Goal: Information Seeking & Learning: Find specific fact

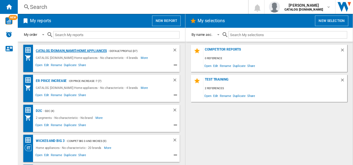
click at [63, 51] on div "CATALOG ELECTROLUX.UK:Home appliances" at bounding box center [70, 50] width 72 height 7
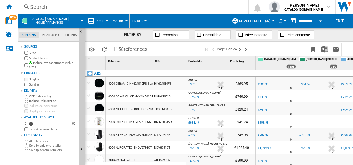
click at [140, 6] on div "Search" at bounding box center [132, 7] width 204 height 8
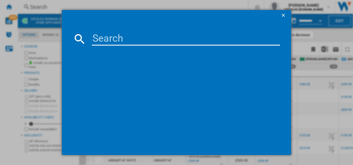
click at [129, 32] on md-dialog-content at bounding box center [177, 88] width 230 height 134
click at [127, 43] on input at bounding box center [186, 38] width 189 height 13
paste input "TR959M6BC"
type input "TR959M6BC"
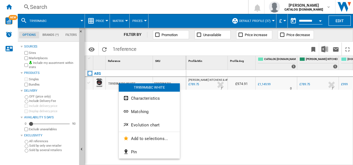
click at [133, 124] on span "Evolution chart" at bounding box center [145, 124] width 29 height 5
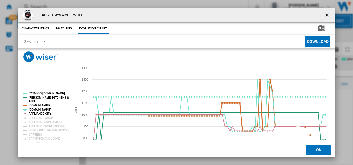
click at [39, 106] on tspan "[DOMAIN_NAME]" at bounding box center [40, 105] width 22 height 3
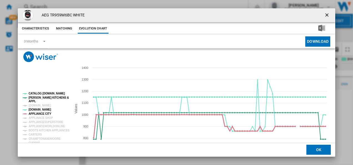
click at [44, 114] on tspan "APPLIANCE CITY" at bounding box center [40, 113] width 23 height 3
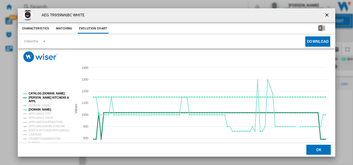
click at [49, 99] on tspan "[PERSON_NAME] KITCHENS &" at bounding box center [49, 97] width 40 height 3
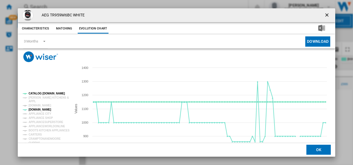
click at [48, 93] on tspan "CATALOG [DOMAIN_NAME]" at bounding box center [47, 93] width 36 height 3
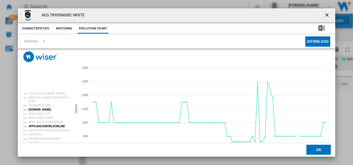
scroll to position [5, 0]
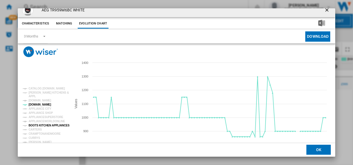
click at [52, 127] on tspan "BOOTS KITCHEN APPLIANCES" at bounding box center [49, 125] width 41 height 3
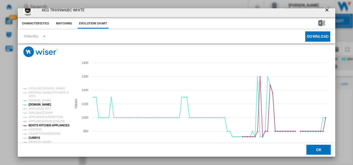
drag, startPoint x: 52, startPoint y: 127, endPoint x: 32, endPoint y: 138, distance: 22.6
click at [32, 138] on g "CATALOG ELECTROLUX.UK PAUL DAVIES KITCHENS & APPL AMAZON.CO.UK AO.COM APPLIANCE…" at bounding box center [46, 146] width 47 height 119
click at [32, 138] on tspan "CURRYS" at bounding box center [35, 137] width 12 height 3
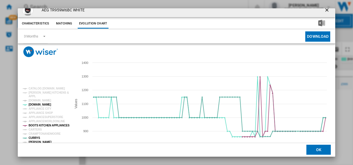
click at [37, 140] on tspan "[PERSON_NAME]" at bounding box center [40, 141] width 23 height 3
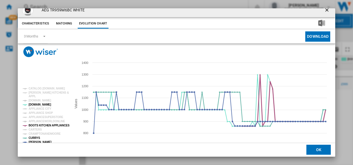
scroll to position [30, 0]
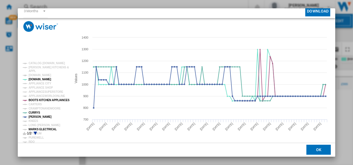
click at [43, 128] on tspan "MARKS ELECTRICAL" at bounding box center [43, 129] width 28 height 3
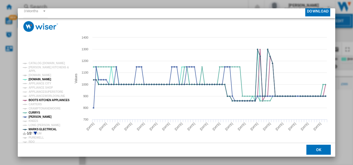
drag, startPoint x: 332, startPoint y: 38, endPoint x: 333, endPoint y: 8, distance: 30.3
click at [333, 8] on div "AEG TR959M6BC WHITE Characteristics Matching Evolution chart price £1,149.99 de…" at bounding box center [176, 82] width 353 height 165
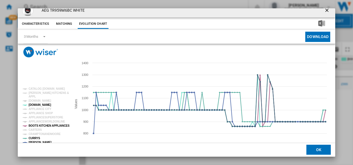
scroll to position [5, 0]
click at [324, 13] on ng-md-icon "getI18NText('BUTTONS.CLOSE_DIALOG')" at bounding box center [327, 10] width 7 height 7
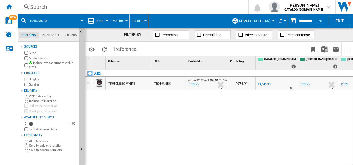
click at [169, 8] on div "Search" at bounding box center [132, 7] width 204 height 8
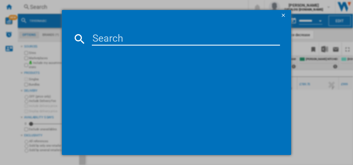
click at [152, 45] on input at bounding box center [186, 38] width 189 height 13
type input "TR7PB731SB"
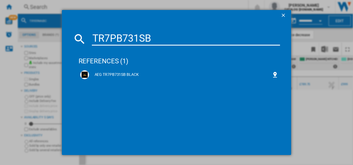
click at [153, 42] on input "TR7PB731SB" at bounding box center [186, 38] width 189 height 13
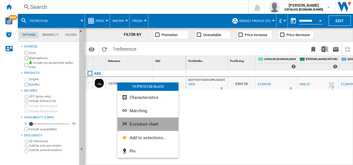
click at [128, 122] on button "Evolution chart" at bounding box center [147, 123] width 61 height 13
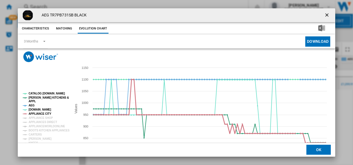
click at [37, 113] on tspan "APPLIANCE CITY" at bounding box center [40, 113] width 23 height 3
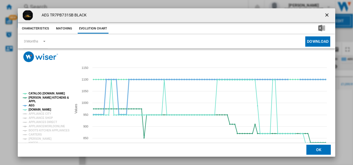
click at [32, 105] on tspan "AEG" at bounding box center [32, 105] width 6 height 3
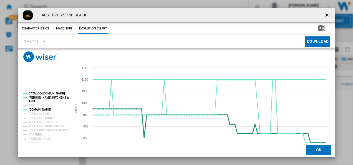
click at [36, 97] on tspan "[PERSON_NAME] KITCHENS &" at bounding box center [49, 97] width 40 height 3
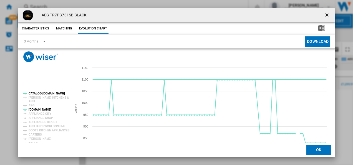
click at [37, 94] on tspan "CATALOG [DOMAIN_NAME]" at bounding box center [47, 93] width 36 height 3
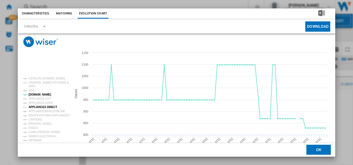
scroll to position [17, 0]
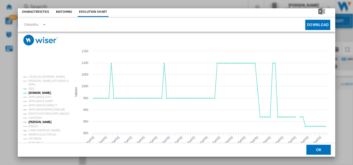
click at [37, 120] on tspan "[PERSON_NAME]" at bounding box center [40, 121] width 23 height 3
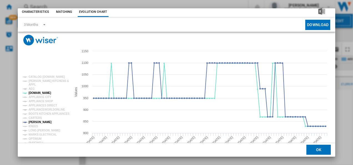
scroll to position [0, 0]
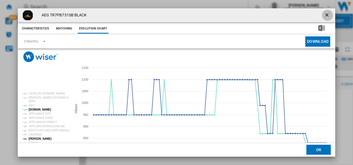
click at [325, 13] on ng-md-icon "getI18NText('BUTTONS.CLOSE_DIALOG')" at bounding box center [327, 15] width 7 height 7
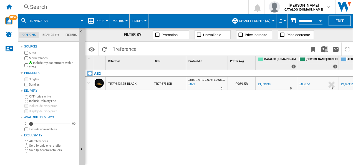
click at [160, 5] on div "Search" at bounding box center [132, 7] width 204 height 8
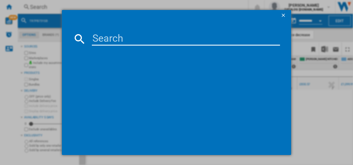
type input "TI64IB10FB"
click at [128, 35] on input "TI64IB10FB" at bounding box center [186, 38] width 189 height 13
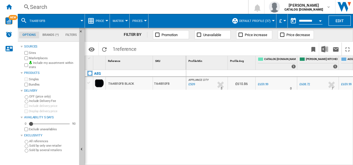
click at [98, 6] on div "Search" at bounding box center [132, 7] width 204 height 8
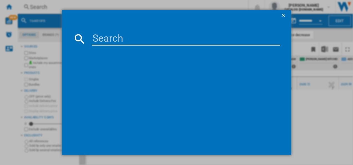
click at [120, 34] on input at bounding box center [186, 38] width 189 height 13
type input "TI64IB10FB"
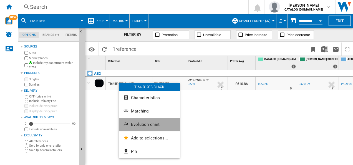
click at [134, 120] on button "Evolution chart" at bounding box center [149, 124] width 61 height 13
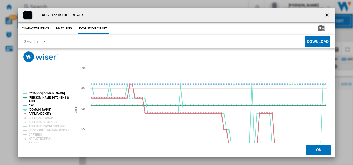
click at [39, 113] on tspan "APPLIANCE CITY" at bounding box center [40, 113] width 23 height 3
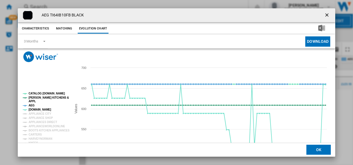
click at [32, 106] on tspan "AEG" at bounding box center [32, 105] width 6 height 3
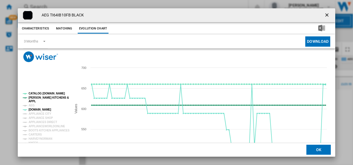
click at [33, 97] on tspan "[PERSON_NAME] KITCHENS &" at bounding box center [49, 97] width 40 height 3
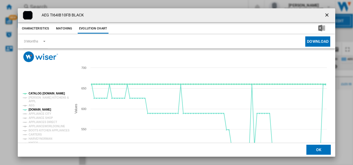
click at [34, 92] on tspan "CATALOG [DOMAIN_NAME]" at bounding box center [47, 93] width 36 height 3
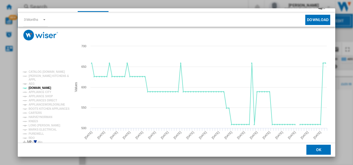
scroll to position [30, 0]
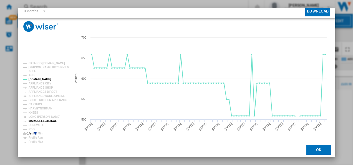
click at [47, 120] on tspan "MARKS ELECTRICAL" at bounding box center [43, 120] width 28 height 3
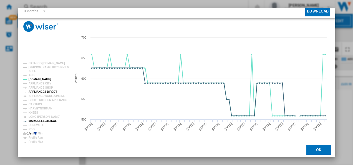
click at [48, 93] on tspan "APPLIANCES DIRECT" at bounding box center [43, 91] width 29 height 3
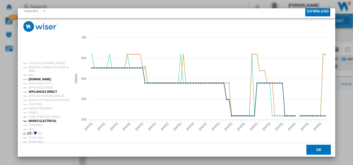
scroll to position [0, 0]
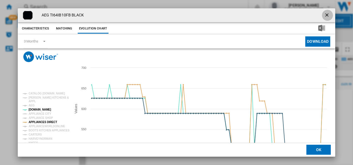
click at [325, 15] on ng-md-icon "getI18NText('BUTTONS.CLOSE_DIALOG')" at bounding box center [327, 15] width 7 height 7
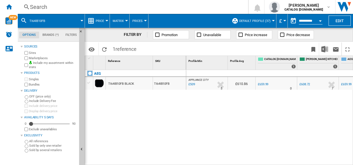
click at [114, 7] on div "Search" at bounding box center [132, 7] width 204 height 8
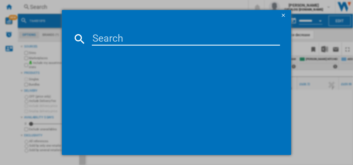
click at [114, 36] on input at bounding box center [186, 38] width 189 height 13
type input "DBX3950M"
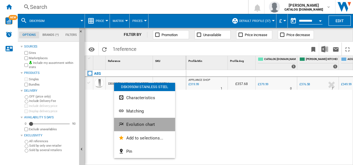
click at [127, 121] on button "Evolution chart" at bounding box center [144, 124] width 61 height 13
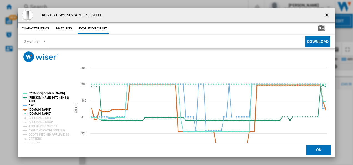
click at [39, 110] on tspan "[DOMAIN_NAME]" at bounding box center [40, 109] width 22 height 3
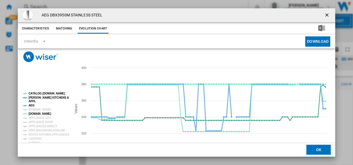
click at [31, 107] on tspan "AEG" at bounding box center [32, 105] width 6 height 3
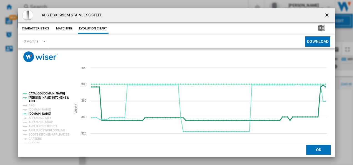
click at [33, 100] on tspan "APPL" at bounding box center [32, 101] width 7 height 3
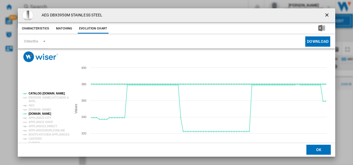
click at [38, 92] on tspan "CATALOG [DOMAIN_NAME]" at bounding box center [47, 93] width 36 height 3
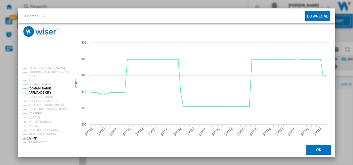
scroll to position [26, 0]
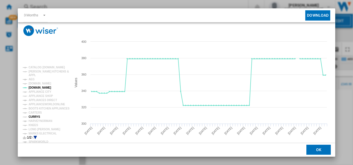
click at [35, 116] on tspan "CURRYS" at bounding box center [35, 116] width 12 height 3
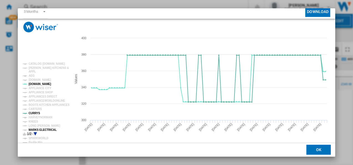
scroll to position [29, 0]
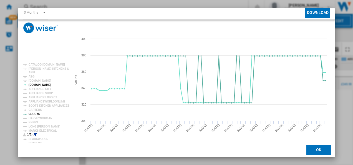
click at [35, 133] on icon "Product popup" at bounding box center [35, 134] width 3 height 3
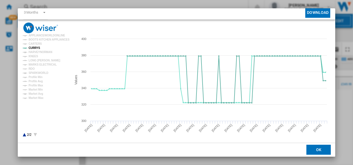
click at [24, 135] on icon "Product popup" at bounding box center [24, 134] width 3 height 3
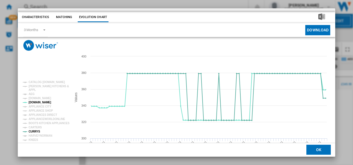
scroll to position [30, 0]
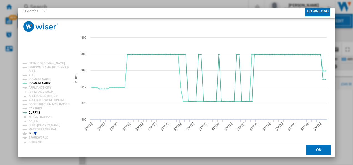
click at [336, 9] on div "AEG DBX3950M STAINLESS STEEL Characteristics Matching Evolution chart price £37…" at bounding box center [176, 82] width 353 height 165
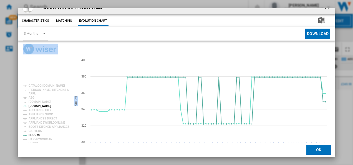
scroll to position [0, 0]
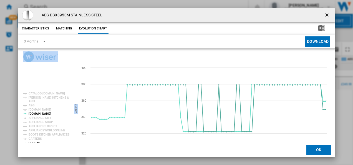
click at [325, 13] on ng-md-icon "getI18NText('BUTTONS.CLOSE_DIALOG')" at bounding box center [327, 15] width 7 height 7
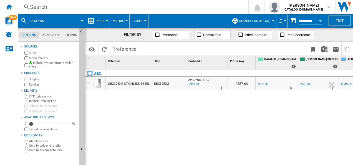
click at [129, 6] on div "Search" at bounding box center [132, 7] width 204 height 8
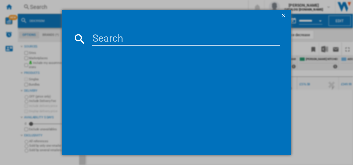
click at [123, 35] on input at bounding box center [186, 38] width 189 height 13
type input "HKB95820NB"
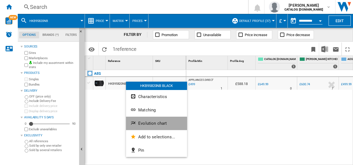
click at [138, 121] on span "Evolution chart" at bounding box center [152, 123] width 29 height 5
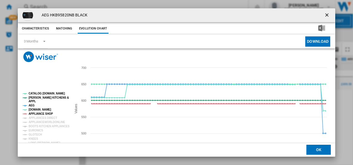
click at [37, 114] on tspan "APPLIANCE SHOP" at bounding box center [41, 113] width 24 height 3
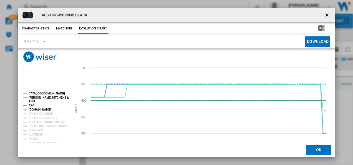
click at [30, 104] on tspan "AEG" at bounding box center [32, 105] width 6 height 3
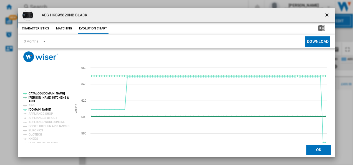
click at [31, 98] on tspan "[PERSON_NAME] KITCHENS &" at bounding box center [49, 97] width 40 height 3
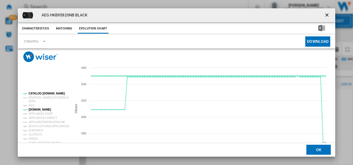
click at [35, 92] on tspan "CATALOG [DOMAIN_NAME]" at bounding box center [47, 93] width 36 height 3
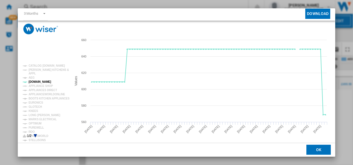
scroll to position [30, 0]
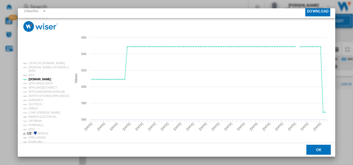
click at [35, 133] on icon "Product popup" at bounding box center [35, 133] width 3 height 3
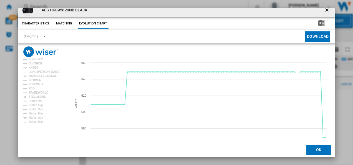
scroll to position [0, 0]
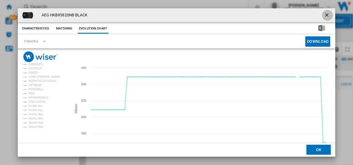
click at [324, 12] on ng-md-icon "getI18NText('BUTTONS.CLOSE_DIALOG')" at bounding box center [327, 15] width 7 height 7
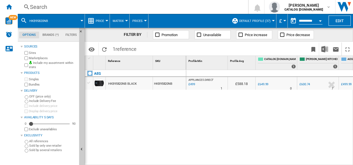
click at [130, 6] on div "Search" at bounding box center [132, 7] width 204 height 8
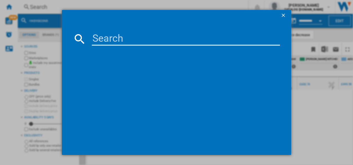
click at [122, 39] on input at bounding box center [186, 38] width 189 height 13
type input "HKB95820NB"
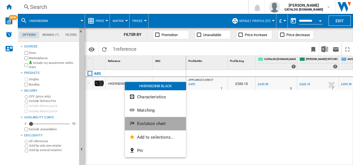
click at [132, 126] on ng-md-icon "Evolution chart" at bounding box center [132, 123] width 7 height 7
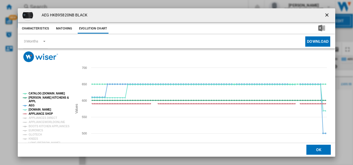
click at [46, 113] on tspan "APPLIANCE SHOP" at bounding box center [41, 113] width 24 height 3
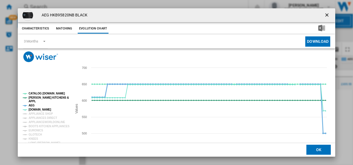
click at [29, 104] on tspan "AEG" at bounding box center [32, 105] width 6 height 3
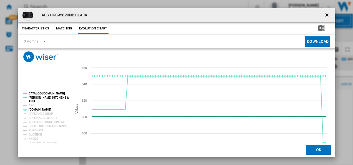
click at [32, 97] on tspan "[PERSON_NAME] KITCHENS &" at bounding box center [49, 97] width 40 height 3
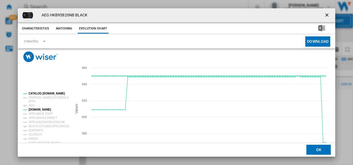
click at [38, 93] on tspan "CATALOG [DOMAIN_NAME]" at bounding box center [47, 93] width 36 height 3
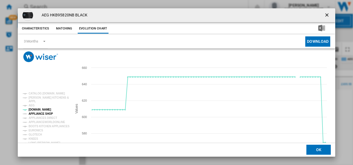
scroll to position [30, 0]
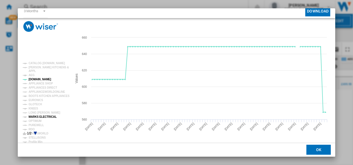
click at [41, 115] on tspan "MARKS ELECTRICAL" at bounding box center [43, 116] width 28 height 3
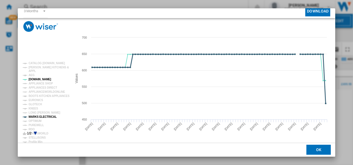
click at [48, 116] on tspan "MARKS ELECTRICAL" at bounding box center [43, 116] width 28 height 3
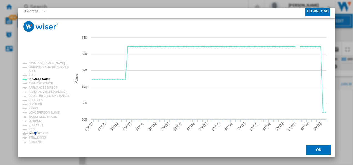
scroll to position [0, 0]
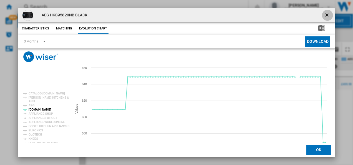
click at [325, 13] on ng-md-icon "getI18NText('BUTTONS.CLOSE_DIALOG')" at bounding box center [327, 15] width 7 height 7
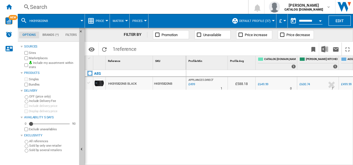
click at [214, 7] on div "Search" at bounding box center [132, 7] width 204 height 8
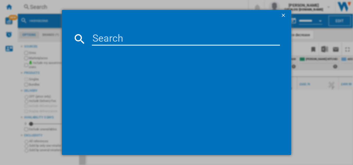
click at [160, 35] on input at bounding box center [186, 38] width 189 height 13
type input "HGE64200SM"
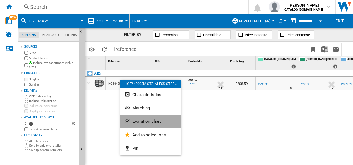
click at [126, 116] on button "Evolution chart" at bounding box center [150, 121] width 61 height 13
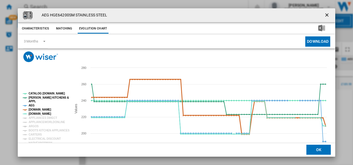
click at [37, 109] on tspan "[DOMAIN_NAME]" at bounding box center [40, 109] width 22 height 3
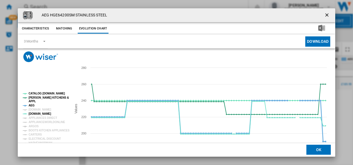
click at [31, 106] on tspan "AEG" at bounding box center [32, 105] width 6 height 3
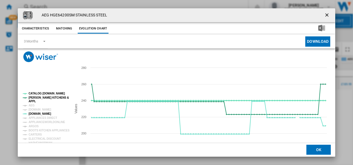
click at [34, 95] on tspan "CATALOG [DOMAIN_NAME]" at bounding box center [47, 93] width 36 height 3
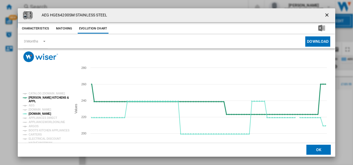
click at [34, 98] on tspan "[PERSON_NAME] KITCHENS &" at bounding box center [49, 97] width 40 height 3
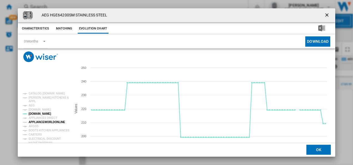
scroll to position [30, 0]
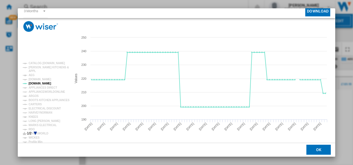
click at [34, 133] on g "CATALOG ELECTROLUX.UK PAUL DAVIES KITCHENS & APPL AEG AMAZON.CO.UK AO.COM APPLI…" at bounding box center [45, 112] width 49 height 104
click at [36, 133] on icon "Product popup" at bounding box center [35, 133] width 3 height 3
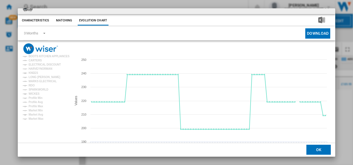
scroll to position [0, 0]
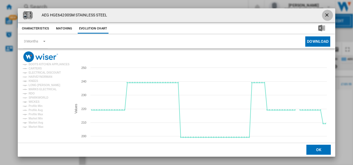
click at [324, 16] on ng-md-icon "getI18NText('BUTTONS.CLOSE_DIALOG')" at bounding box center [327, 15] width 7 height 7
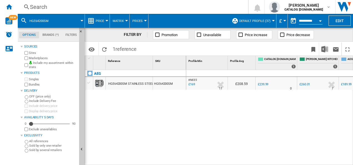
click at [138, 7] on div "Search" at bounding box center [132, 7] width 204 height 8
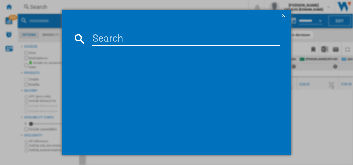
click at [122, 41] on input at bounding box center [186, 38] width 189 height 13
type input "TK85IM00FB"
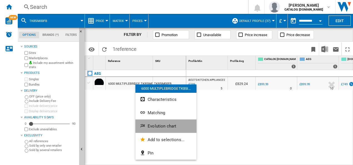
click at [147, 129] on button "Evolution chart" at bounding box center [165, 125] width 61 height 13
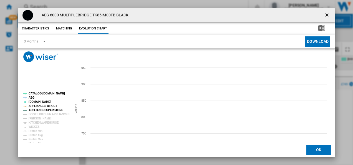
click at [47, 106] on tspan "APPLIANCES DIRECT" at bounding box center [43, 105] width 29 height 3
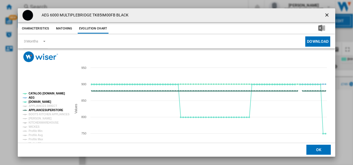
click at [46, 109] on tspan "APPLIANCESUPERSTORE" at bounding box center [46, 110] width 35 height 3
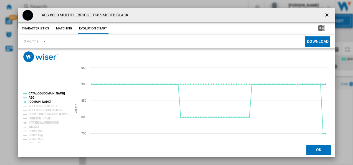
click at [30, 96] on tspan "AEG" at bounding box center [32, 97] width 6 height 3
drag, startPoint x: 34, startPoint y: 93, endPoint x: 47, endPoint y: 121, distance: 30.8
click at [47, 121] on g "CATALOG ELECTROLUX.UK AEG AO.COM APPLIANCES DIRECT APPLIANCESUPERSTORE BOOTS KI…" at bounding box center [46, 122] width 47 height 61
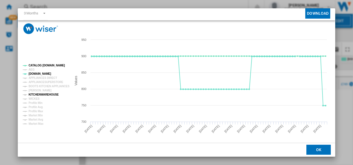
scroll to position [30, 0]
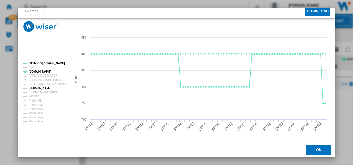
click at [41, 87] on tspan "[PERSON_NAME]" at bounding box center [40, 88] width 23 height 3
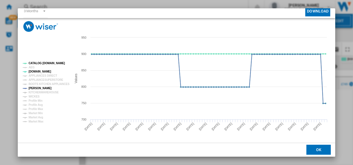
scroll to position [0, 0]
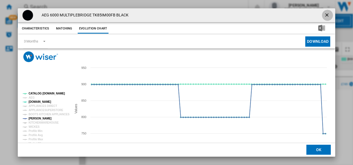
click at [326, 13] on ng-md-icon "getI18NText('BUTTONS.CLOSE_DIALOG')" at bounding box center [327, 15] width 7 height 7
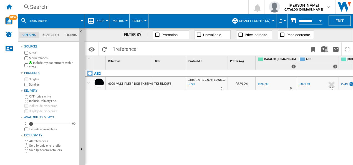
click at [166, 8] on div "Search" at bounding box center [132, 7] width 204 height 8
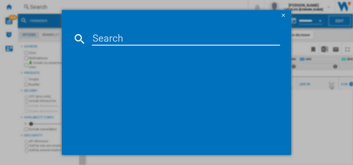
click at [127, 43] on input at bounding box center [186, 38] width 189 height 13
type input "OU5AB20CK"
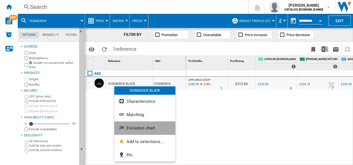
click at [125, 125] on ng-md-icon "Evolution chart" at bounding box center [122, 128] width 7 height 7
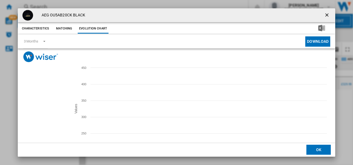
click at [37, 142] on tspan "CURRYS" at bounding box center [35, 142] width 12 height 3
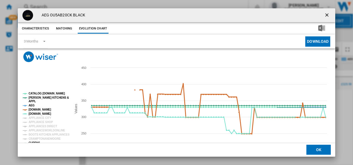
click at [39, 111] on tspan "[DOMAIN_NAME]" at bounding box center [40, 109] width 22 height 3
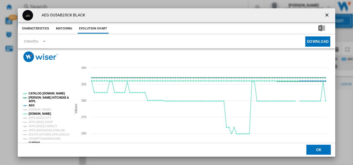
click at [32, 104] on tspan "AEG" at bounding box center [32, 105] width 6 height 3
click at [33, 100] on tspan "APPL" at bounding box center [32, 101] width 7 height 3
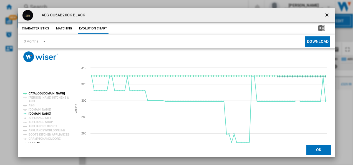
click at [43, 92] on rect "Product popup" at bounding box center [45, 129] width 49 height 78
click at [42, 93] on tspan "CATALOG [DOMAIN_NAME]" at bounding box center [47, 93] width 36 height 3
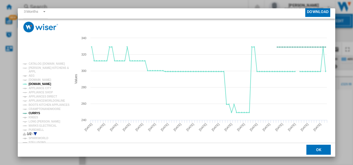
scroll to position [30, 0]
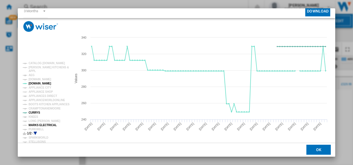
click at [43, 124] on tspan "MARKS ELECTRICAL" at bounding box center [43, 125] width 28 height 3
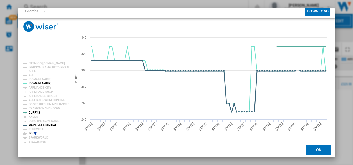
click at [39, 125] on tspan "MARKS ELECTRICAL" at bounding box center [43, 125] width 28 height 3
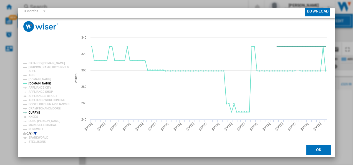
click at [36, 132] on icon "Product popup" at bounding box center [35, 133] width 3 height 3
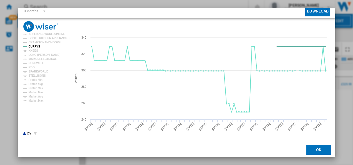
scroll to position [0, 0]
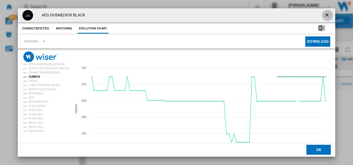
click at [324, 13] on ng-md-icon "getI18NText('BUTTONS.CLOSE_DIALOG')" at bounding box center [327, 15] width 7 height 7
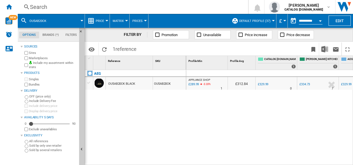
click at [159, 7] on div "Search" at bounding box center [132, 7] width 204 height 8
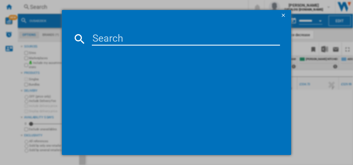
click at [135, 34] on input at bounding box center [186, 38] width 189 height 13
type input "NSK6I82EF"
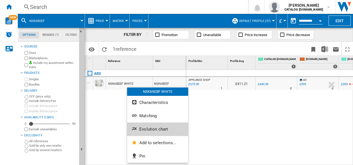
click at [138, 127] on button "Evolution chart" at bounding box center [157, 128] width 61 height 13
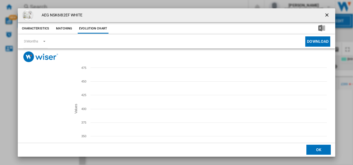
click at [44, 114] on tspan "APPLIANCE CITY" at bounding box center [40, 113] width 23 height 3
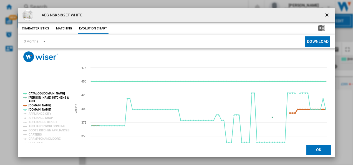
click at [44, 107] on tspan "[DOMAIN_NAME]" at bounding box center [40, 105] width 22 height 3
click at [48, 97] on tspan "[PERSON_NAME] KITCHENS &" at bounding box center [49, 97] width 40 height 3
click at [48, 93] on tspan "CATALOG [DOMAIN_NAME]" at bounding box center [47, 93] width 36 height 3
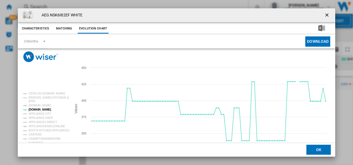
scroll to position [30, 0]
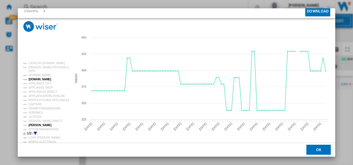
click at [31, 124] on tspan "[PERSON_NAME]" at bounding box center [40, 125] width 23 height 3
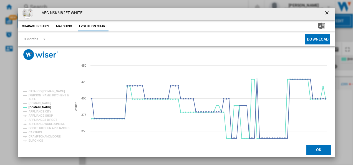
scroll to position [0, 0]
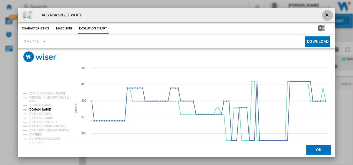
click at [324, 13] on ng-md-icon "getI18NText('BUTTONS.CLOSE_DIALOG')" at bounding box center [327, 15] width 7 height 7
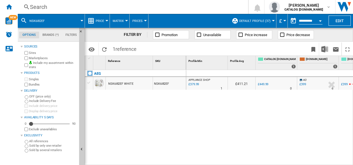
click at [132, 11] on div "Search" at bounding box center [132, 7] width 204 height 8
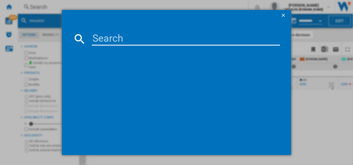
click at [115, 34] on input at bounding box center [186, 38] width 189 height 13
type input "OU5AB20CK"
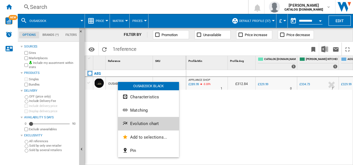
click at [132, 123] on span "Evolution chart" at bounding box center [144, 123] width 29 height 5
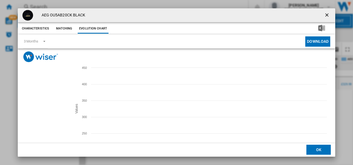
click at [36, 141] on tspan "CURRYS" at bounding box center [35, 142] width 12 height 3
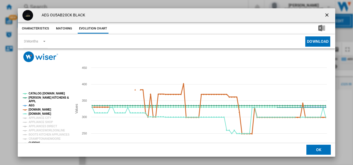
click at [39, 109] on tspan "[DOMAIN_NAME]" at bounding box center [40, 109] width 22 height 3
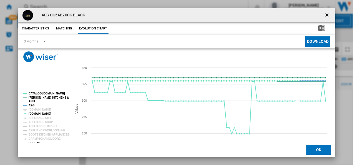
click at [31, 106] on tspan "AEG" at bounding box center [32, 105] width 6 height 3
click at [40, 98] on tspan "[PERSON_NAME] KITCHENS &" at bounding box center [49, 97] width 40 height 3
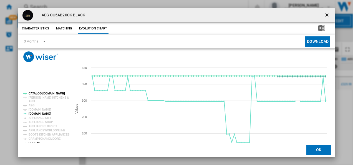
click at [45, 94] on tspan "CATALOG [DOMAIN_NAME]" at bounding box center [47, 93] width 36 height 3
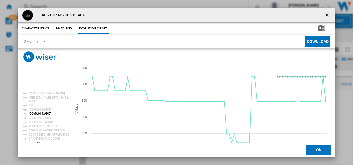
scroll to position [30, 0]
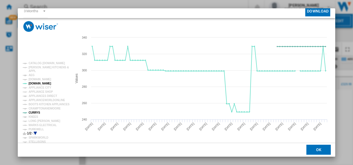
click at [36, 131] on rect "Product popup" at bounding box center [45, 99] width 49 height 78
click at [36, 132] on icon "Product popup" at bounding box center [35, 133] width 3 height 3
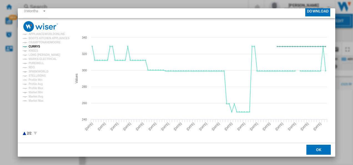
click at [24, 132] on icon "Product popup" at bounding box center [24, 133] width 3 height 3
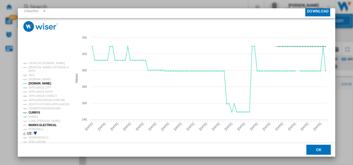
click at [43, 124] on tspan "MARKS ELECTRICAL" at bounding box center [43, 125] width 28 height 3
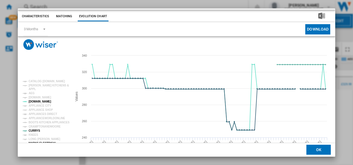
scroll to position [0, 0]
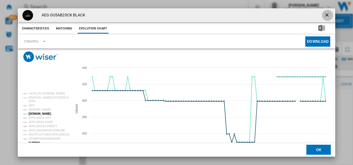
click at [326, 12] on ng-md-icon "getI18NText('BUTTONS.CLOSE_DIALOG')" at bounding box center [327, 15] width 7 height 7
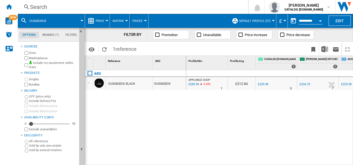
click at [137, 7] on div "Search" at bounding box center [132, 7] width 204 height 8
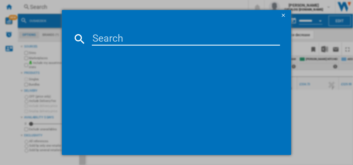
click at [118, 38] on input at bounding box center [186, 38] width 189 height 13
type input "DBX3951R"
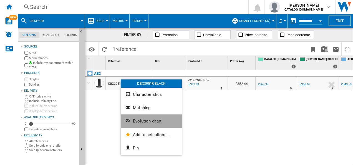
click at [133, 123] on span "Evolution chart" at bounding box center [147, 121] width 29 height 5
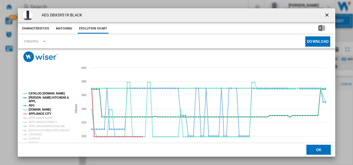
click at [47, 114] on tspan "APPLIANCE CITY" at bounding box center [40, 113] width 23 height 3
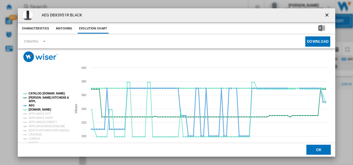
click at [30, 106] on tspan "AEG" at bounding box center [32, 105] width 6 height 3
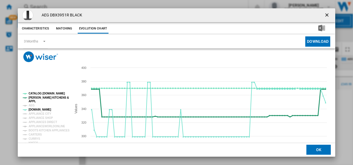
click at [31, 98] on tspan "[PERSON_NAME] KITCHENS &" at bounding box center [49, 97] width 40 height 3
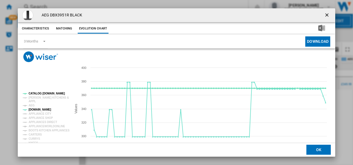
click at [36, 94] on tspan "CATALOG [DOMAIN_NAME]" at bounding box center [47, 93] width 36 height 3
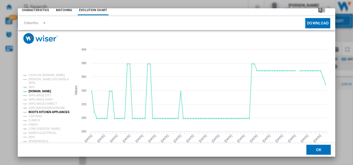
scroll to position [19, 0]
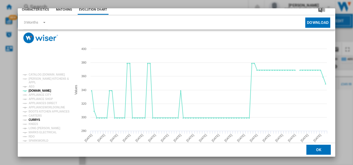
click at [36, 120] on tspan "CURRYS" at bounding box center [35, 119] width 12 height 3
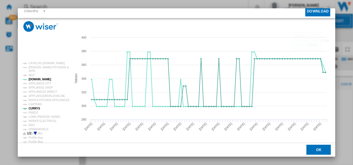
scroll to position [0, 0]
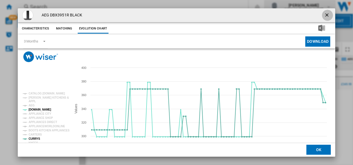
drag, startPoint x: 326, startPoint y: 14, endPoint x: 307, endPoint y: 9, distance: 19.9
click at [325, 14] on ng-md-icon "getI18NText('BUTTONS.CLOSE_DIALOG')" at bounding box center [327, 15] width 7 height 7
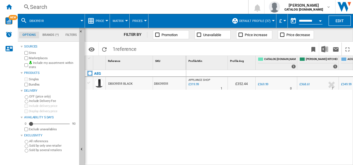
click at [187, 7] on div "Search" at bounding box center [132, 7] width 204 height 8
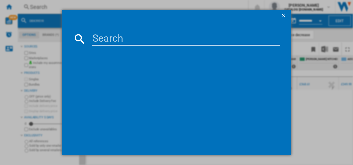
click at [120, 41] on input at bounding box center [186, 38] width 189 height 13
type input "DTB3654M"
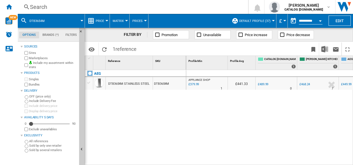
drag, startPoint x: 123, startPoint y: 86, endPoint x: 109, endPoint y: 79, distance: 15.3
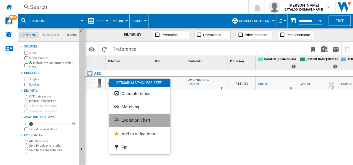
click at [124, 121] on span "Evolution chart" at bounding box center [136, 120] width 29 height 5
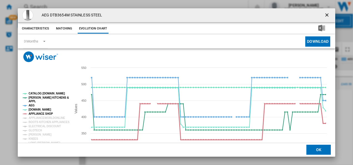
click at [44, 115] on tspan "APPLIANCE SHOP" at bounding box center [41, 113] width 24 height 3
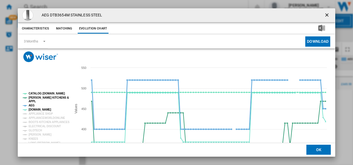
click at [31, 106] on tspan "AEG" at bounding box center [32, 105] width 6 height 3
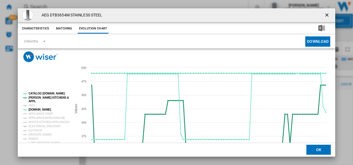
click at [37, 98] on tspan "[PERSON_NAME] KITCHENS &" at bounding box center [49, 97] width 40 height 3
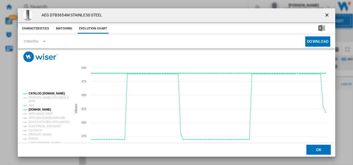
click at [40, 94] on tspan "CATALOG [DOMAIN_NAME]" at bounding box center [47, 93] width 36 height 3
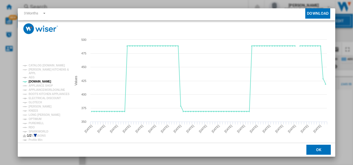
scroll to position [28, 0]
click at [39, 107] on tspan "[PERSON_NAME]" at bounding box center [40, 106] width 23 height 3
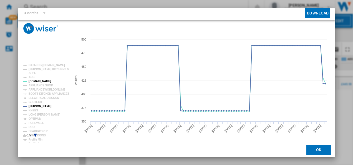
scroll to position [0, 0]
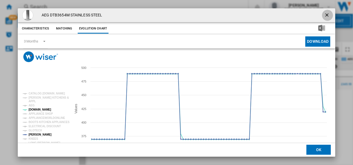
click at [327, 12] on ng-md-icon "getI18NText('BUTTONS.CLOSE_DIALOG')" at bounding box center [327, 15] width 7 height 7
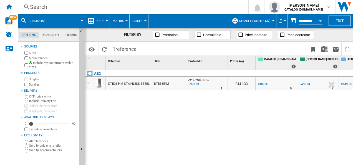
click at [122, 4] on div "Search" at bounding box center [132, 7] width 204 height 8
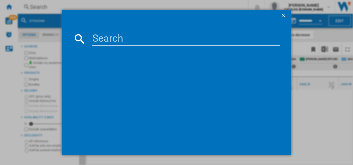
click at [112, 37] on input at bounding box center [186, 38] width 189 height 13
type input "BPX535A61B"
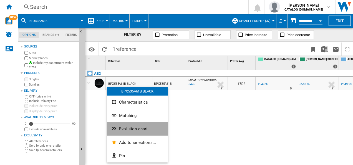
click at [121, 129] on span "Evolution chart" at bounding box center [133, 128] width 29 height 5
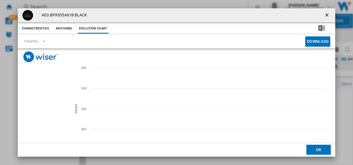
click at [41, 113] on tspan "APPLIANCE CITY" at bounding box center [40, 113] width 23 height 3
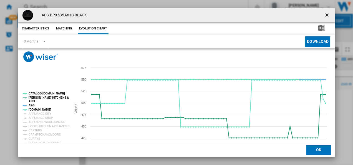
click at [32, 105] on tspan "AEG" at bounding box center [32, 105] width 6 height 3
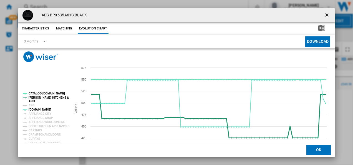
click at [42, 98] on tspan "[PERSON_NAME] KITCHENS &" at bounding box center [49, 97] width 40 height 3
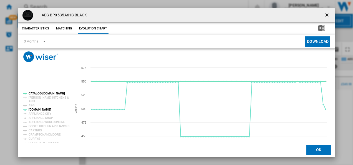
click at [44, 94] on tspan "CATALOG [DOMAIN_NAME]" at bounding box center [47, 93] width 36 height 3
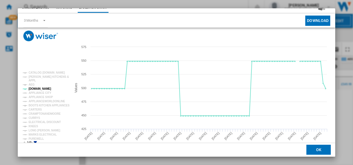
scroll to position [22, 0]
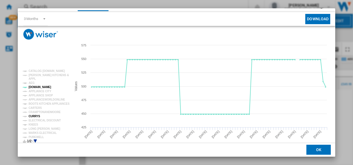
click at [34, 115] on tspan "CURRYS" at bounding box center [35, 116] width 12 height 3
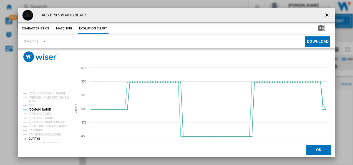
scroll to position [0, 0]
click at [324, 15] on ng-md-icon "getI18NText('BUTTONS.CLOSE_DIALOG')" at bounding box center [327, 15] width 7 height 7
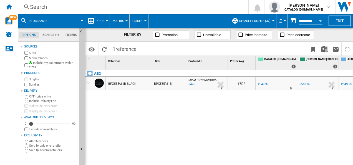
click at [132, 8] on div "Search" at bounding box center [132, 7] width 204 height 8
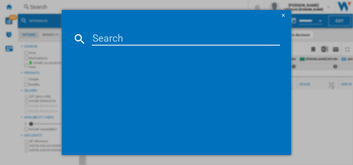
click at [129, 36] on input at bounding box center [186, 38] width 189 height 13
type input "DTB3954M"
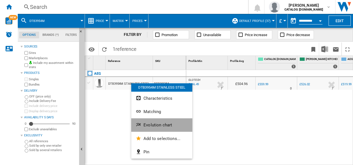
click at [142, 122] on ng-md-icon "Evolution chart" at bounding box center [139, 125] width 7 height 7
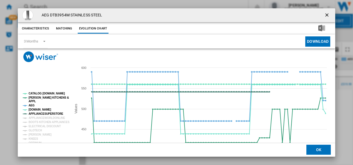
click at [46, 113] on tspan "APPLIANCESUPERSTORE" at bounding box center [46, 113] width 35 height 3
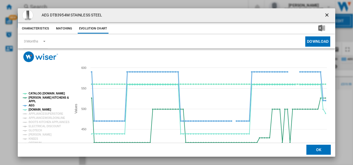
click at [29, 105] on tspan "AEG" at bounding box center [32, 105] width 6 height 3
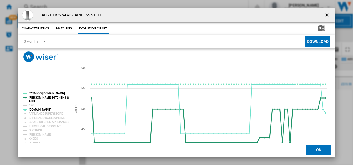
click at [38, 97] on tspan "[PERSON_NAME] KITCHENS &" at bounding box center [49, 97] width 40 height 3
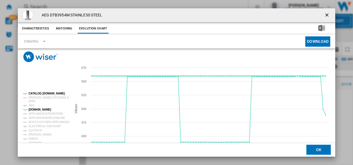
click at [39, 94] on tspan "CATALOG [DOMAIN_NAME]" at bounding box center [47, 93] width 36 height 3
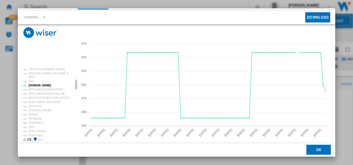
scroll to position [24, 0]
click at [39, 111] on tspan "[PERSON_NAME]" at bounding box center [40, 110] width 23 height 3
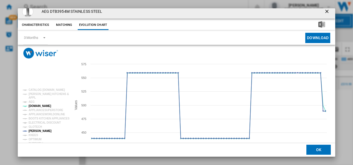
scroll to position [3, 0]
click at [324, 14] on ng-md-icon "getI18NText('BUTTONS.CLOSE_DIALOG')" at bounding box center [327, 12] width 7 height 7
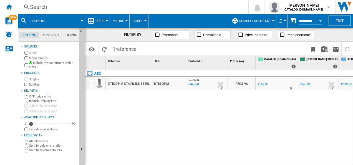
click at [133, 6] on div "Search" at bounding box center [132, 7] width 204 height 8
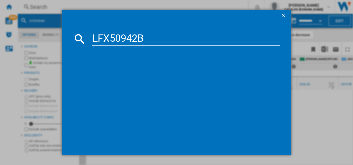
click at [117, 40] on input "LFX50942B" at bounding box center [186, 38] width 189 height 13
type input "LFX50942B"
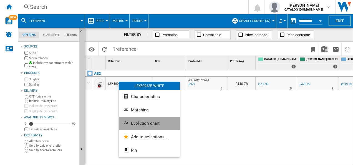
click at [129, 121] on ng-md-icon "Evolution chart" at bounding box center [126, 123] width 7 height 7
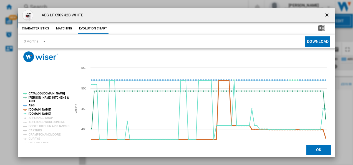
click at [37, 108] on tspan "[DOMAIN_NAME]" at bounding box center [40, 109] width 22 height 3
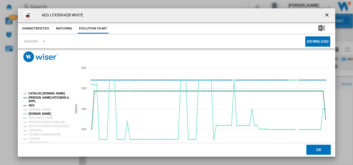
click at [31, 104] on tspan "AEG" at bounding box center [32, 105] width 6 height 3
drag, startPoint x: 39, startPoint y: 98, endPoint x: 41, endPoint y: 92, distance: 5.6
click at [41, 92] on g "CATALOG ELECTROLUX.UK PAUL DAVIES KITCHENS & APPL AEG AMAZON.CO.UK AO.COM APPLI…" at bounding box center [46, 153] width 47 height 123
click at [41, 92] on tspan "CATALOG [DOMAIN_NAME]" at bounding box center [47, 93] width 36 height 3
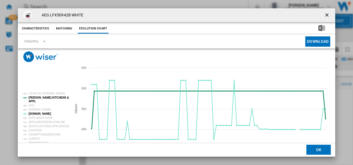
click at [40, 96] on tspan "[PERSON_NAME] KITCHENS &" at bounding box center [49, 97] width 40 height 3
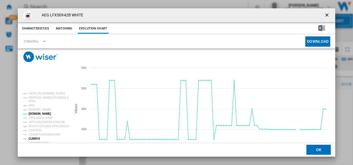
click at [35, 139] on tspan "CURRYS" at bounding box center [35, 138] width 12 height 3
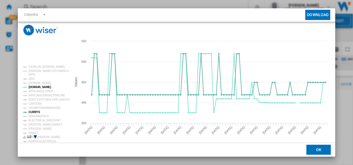
scroll to position [30, 0]
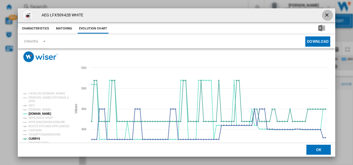
click at [324, 15] on ng-md-icon "getI18NText('BUTTONS.CLOSE_DIALOG')" at bounding box center [327, 15] width 7 height 7
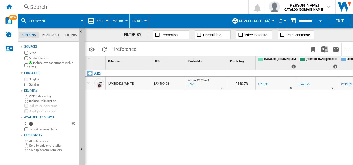
click at [142, 8] on div "Search" at bounding box center [132, 7] width 204 height 8
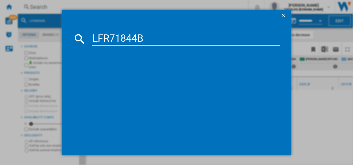
type input "LFR71844B"
click at [141, 8] on div "LFR71844B" at bounding box center [176, 82] width 353 height 165
click at [153, 41] on input "LFR71844B" at bounding box center [186, 38] width 189 height 13
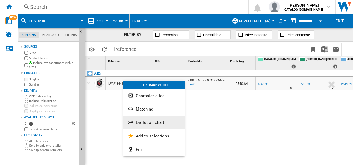
click at [139, 124] on span "Evolution chart" at bounding box center [150, 122] width 29 height 5
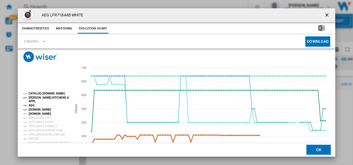
click at [31, 111] on tspan "[DOMAIN_NAME]" at bounding box center [40, 109] width 22 height 3
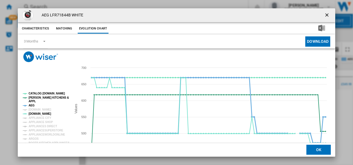
click at [30, 105] on tspan "AEG" at bounding box center [32, 105] width 6 height 3
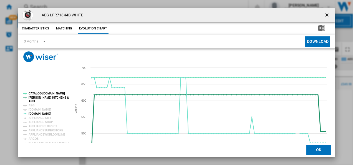
click at [33, 97] on tspan "[PERSON_NAME] KITCHENS &" at bounding box center [49, 97] width 40 height 3
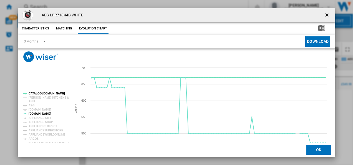
click at [37, 93] on tspan "CATALOG [DOMAIN_NAME]" at bounding box center [47, 93] width 36 height 3
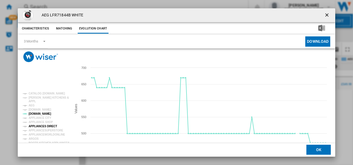
scroll to position [30, 0]
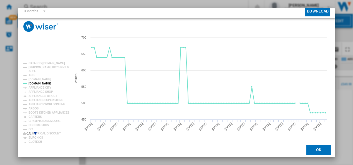
click at [36, 132] on icon "Product popup" at bounding box center [35, 133] width 3 height 3
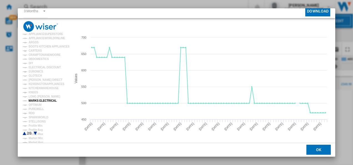
click at [47, 99] on tspan "MARKS ELECTRICAL" at bounding box center [43, 100] width 28 height 3
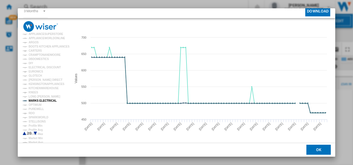
click at [336, 11] on div "AEG LFR71844B WHITE Characteristics Matching Evolution chart price £669.99 deli…" at bounding box center [176, 82] width 353 height 165
click at [334, 10] on div "AEG LFR71844B WHITE Characteristics Matching Evolution chart price £669.99 deli…" at bounding box center [176, 82] width 353 height 165
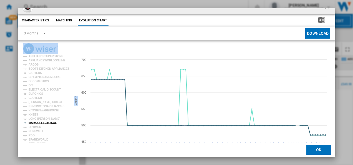
scroll to position [0, 0]
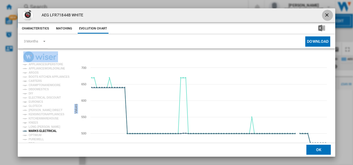
drag, startPoint x: 328, startPoint y: 13, endPoint x: 189, endPoint y: 6, distance: 139.0
click at [327, 13] on ng-md-icon "getI18NText('BUTTONS.CLOSE_DIALOG')" at bounding box center [327, 15] width 7 height 7
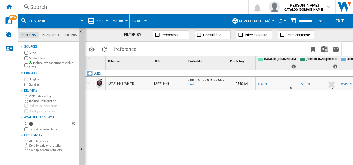
click at [167, 9] on div "Search" at bounding box center [132, 7] width 204 height 8
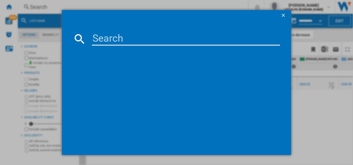
drag, startPoint x: 145, startPoint y: 28, endPoint x: 129, endPoint y: 44, distance: 23.0
click at [129, 44] on md-dialog-content at bounding box center [177, 88] width 230 height 134
click at [129, 44] on input at bounding box center [186, 38] width 189 height 13
paste input "LFX50142B"
type input "LFX50142B"
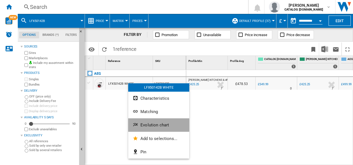
click at [144, 121] on button "Evolution chart" at bounding box center [158, 124] width 61 height 13
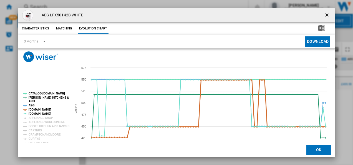
click at [37, 110] on tspan "[DOMAIN_NAME]" at bounding box center [40, 109] width 22 height 3
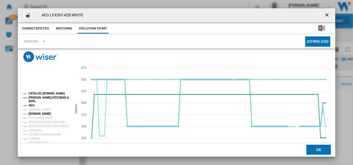
click at [31, 105] on tspan "AEG" at bounding box center [32, 105] width 6 height 3
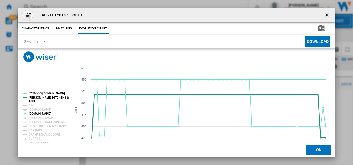
click at [32, 98] on tspan "[PERSON_NAME] KITCHENS &" at bounding box center [49, 97] width 40 height 3
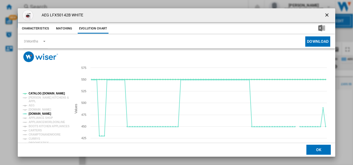
click at [36, 94] on tspan "CATALOG [DOMAIN_NAME]" at bounding box center [47, 93] width 36 height 3
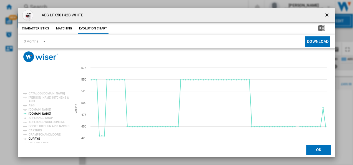
click at [30, 138] on tspan "CURRYS" at bounding box center [35, 138] width 12 height 3
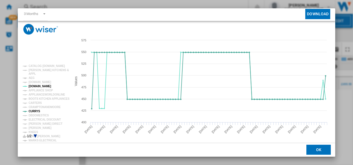
scroll to position [30, 0]
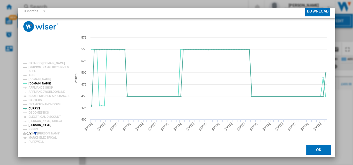
click at [41, 124] on tspan "[PERSON_NAME]" at bounding box center [40, 125] width 23 height 3
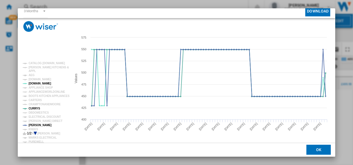
scroll to position [0, 0]
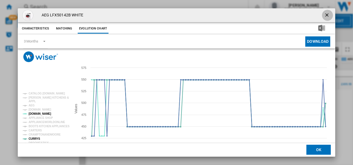
drag, startPoint x: 323, startPoint y: 13, endPoint x: 170, endPoint y: 2, distance: 154.2
click at [324, 13] on ng-md-icon "getI18NText('BUTTONS.CLOSE_DIALOG')" at bounding box center [327, 15] width 7 height 7
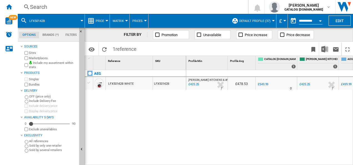
click at [155, 4] on div "Search" at bounding box center [132, 7] width 204 height 8
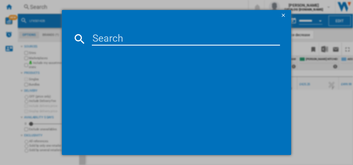
click at [101, 37] on input at bounding box center [186, 38] width 189 height 13
type input "FFX52607ZW"
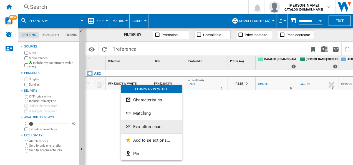
click at [133, 122] on button "Evolution chart" at bounding box center [151, 126] width 61 height 13
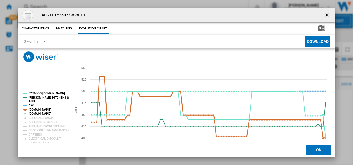
click at [34, 109] on tspan "[DOMAIN_NAME]" at bounding box center [40, 109] width 22 height 3
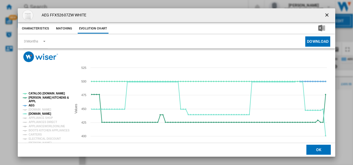
click at [32, 105] on tspan "AEG" at bounding box center [32, 105] width 6 height 3
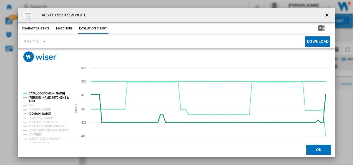
click at [34, 99] on tspan "[PERSON_NAME] KITCHENS &" at bounding box center [49, 97] width 40 height 3
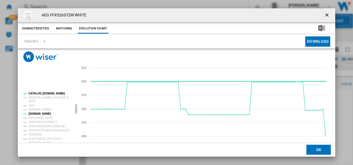
click at [41, 92] on tspan "CATALOG [DOMAIN_NAME]" at bounding box center [47, 93] width 36 height 3
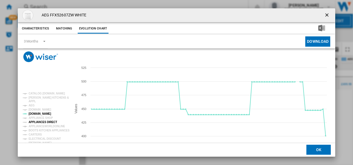
click at [44, 123] on tspan "APPLIANCES DIRECT" at bounding box center [43, 121] width 29 height 3
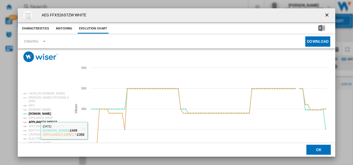
scroll to position [30, 0]
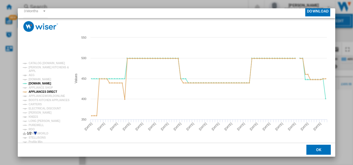
click at [34, 132] on icon "Product popup" at bounding box center [35, 133] width 3 height 3
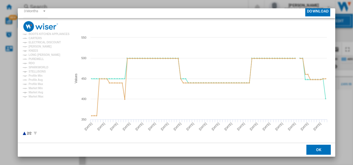
click at [23, 133] on rect "Product popup" at bounding box center [45, 99] width 49 height 78
click at [24, 133] on icon "Product popup" at bounding box center [24, 133] width 3 height 3
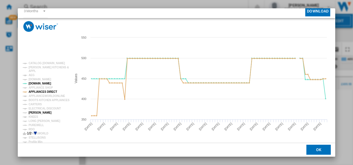
click at [37, 114] on tspan "[PERSON_NAME]" at bounding box center [40, 112] width 23 height 3
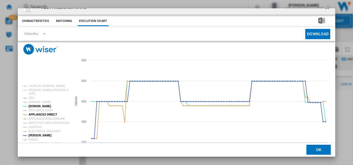
scroll to position [0, 0]
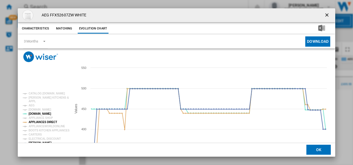
click at [324, 13] on ng-md-icon "getI18NText('BUTTONS.CLOSE_DIALOG')" at bounding box center [327, 15] width 7 height 7
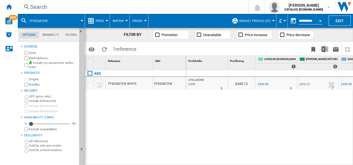
click at [120, 7] on div "Search" at bounding box center [132, 7] width 204 height 8
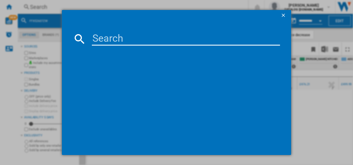
click at [115, 36] on input at bounding box center [186, 38] width 189 height 13
type input "CIB6734ACM"
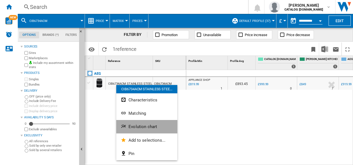
click at [132, 127] on span "Evolution chart" at bounding box center [143, 126] width 29 height 5
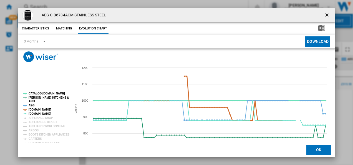
click at [31, 108] on tspan "[DOMAIN_NAME]" at bounding box center [40, 109] width 22 height 3
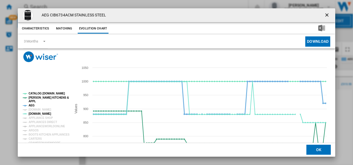
click at [31, 104] on tspan "AEG" at bounding box center [32, 105] width 6 height 3
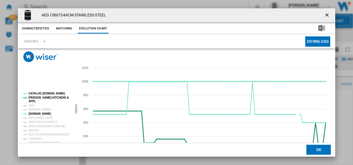
click at [33, 98] on tspan "[PERSON_NAME] KITCHENS &" at bounding box center [49, 97] width 40 height 3
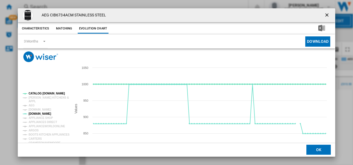
click at [37, 94] on tspan "CATALOG [DOMAIN_NAME]" at bounding box center [47, 93] width 36 height 3
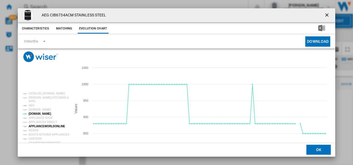
scroll to position [30, 0]
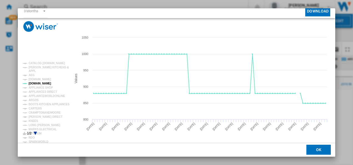
click at [34, 132] on icon "Product popup" at bounding box center [35, 133] width 3 height 3
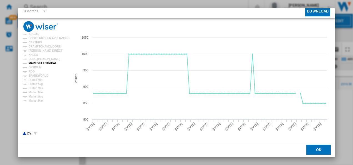
click at [37, 64] on tspan "MARKS ELECTRICAL" at bounding box center [43, 63] width 28 height 3
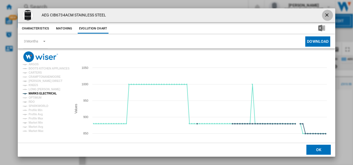
click at [322, 14] on button "Product popup" at bounding box center [327, 15] width 11 height 11
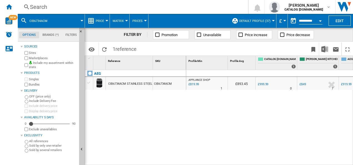
click at [176, 2] on div "Search Search 0 [PERSON_NAME] CATALOG [DOMAIN_NAME] CATALOG [DOMAIN_NAME] My se…" at bounding box center [185, 7] width 335 height 14
click at [171, 9] on div "Search" at bounding box center [132, 7] width 204 height 8
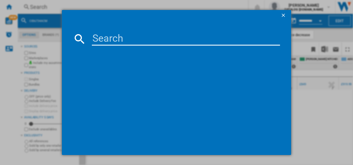
click at [129, 36] on input at bounding box center [186, 38] width 189 height 13
type input "LFR61944B"
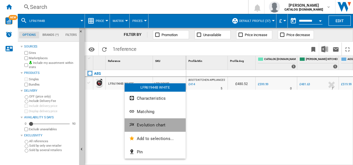
click at [140, 123] on span "Evolution chart" at bounding box center [151, 124] width 29 height 5
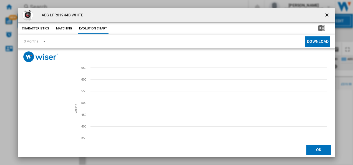
click at [39, 111] on tspan "[DOMAIN_NAME]" at bounding box center [40, 109] width 22 height 3
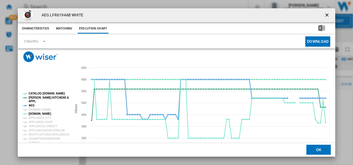
click at [30, 105] on tspan "AEG" at bounding box center [32, 105] width 6 height 3
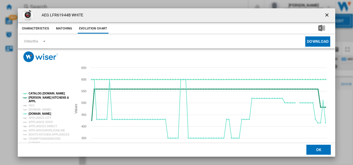
click at [31, 100] on tspan "APPL" at bounding box center [32, 101] width 7 height 3
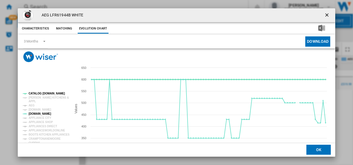
click at [36, 93] on tspan "CATALOG [DOMAIN_NAME]" at bounding box center [47, 93] width 36 height 3
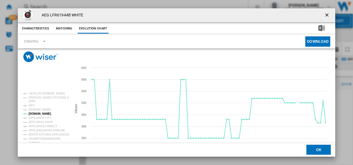
scroll to position [30, 0]
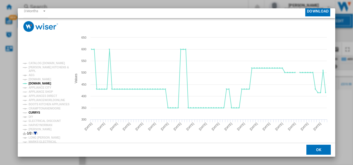
click at [37, 112] on tspan "CURRYS" at bounding box center [35, 112] width 12 height 3
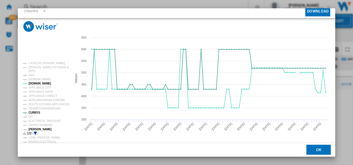
click at [39, 128] on tspan "[PERSON_NAME]" at bounding box center [40, 129] width 23 height 3
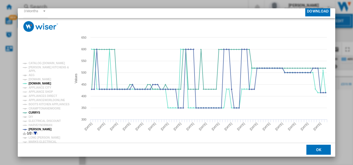
click at [35, 133] on icon "Product popup" at bounding box center [35, 133] width 3 height 3
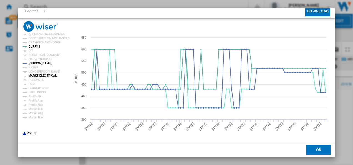
click at [38, 76] on tspan "MARKS ELECTRICAL" at bounding box center [43, 75] width 28 height 3
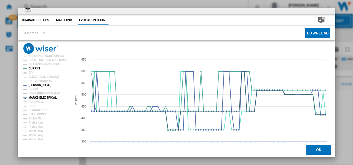
scroll to position [0, 0]
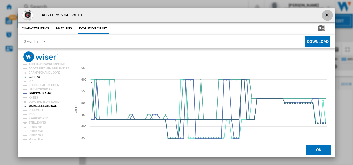
click at [327, 13] on ng-md-icon "getI18NText('BUTTONS.CLOSE_DIALOG')" at bounding box center [327, 15] width 7 height 7
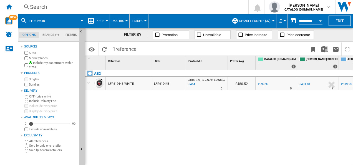
click at [176, 7] on div "Search" at bounding box center [132, 7] width 204 height 8
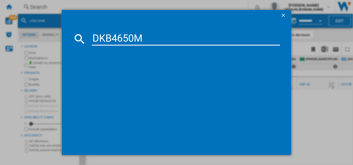
click at [142, 33] on input "DKB4650M" at bounding box center [186, 38] width 189 height 13
type input "DKB4650M"
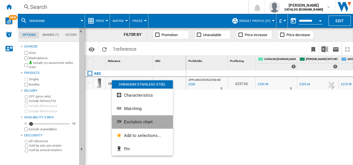
click at [122, 122] on ng-md-icon "Evolution chart" at bounding box center [119, 122] width 7 height 7
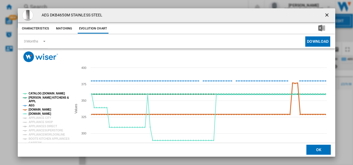
click at [39, 109] on tspan "[DOMAIN_NAME]" at bounding box center [40, 109] width 22 height 3
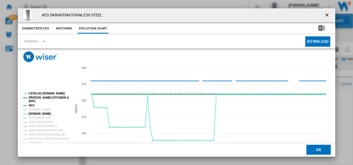
click at [32, 105] on tspan "AEG" at bounding box center [32, 105] width 6 height 3
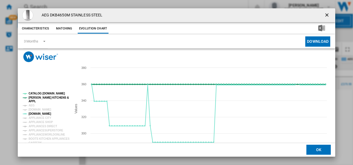
click at [37, 99] on tspan "[PERSON_NAME] KITCHENS &" at bounding box center [49, 97] width 40 height 3
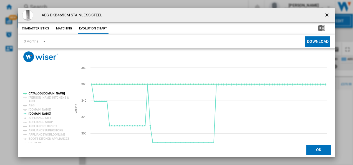
click at [40, 93] on tspan "CATALOG [DOMAIN_NAME]" at bounding box center [47, 93] width 36 height 3
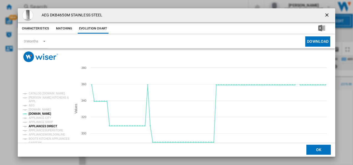
scroll to position [29, 0]
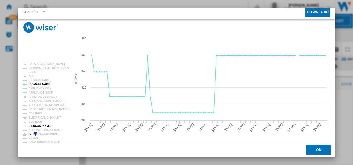
drag, startPoint x: 40, startPoint y: 126, endPoint x: 54, endPoint y: 118, distance: 16.2
click at [40, 126] on tspan "[PERSON_NAME]" at bounding box center [40, 125] width 23 height 3
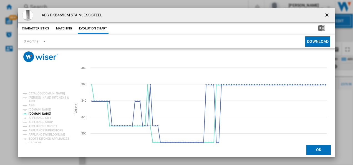
scroll to position [3, 0]
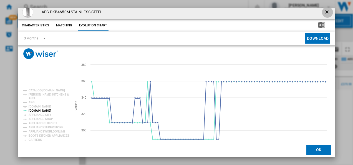
click at [324, 14] on ng-md-icon "getI18NText('BUTTONS.CLOSE_DIALOG')" at bounding box center [327, 12] width 7 height 7
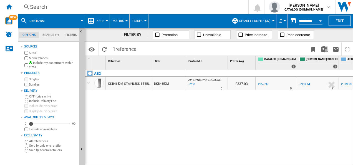
click at [136, 7] on div "Search" at bounding box center [132, 7] width 204 height 8
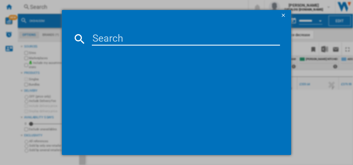
click at [120, 36] on input at bounding box center [186, 38] width 189 height 13
type input "DEB331010M"
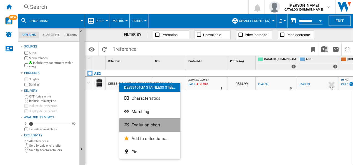
click at [132, 125] on span "Evolution chart" at bounding box center [146, 124] width 29 height 5
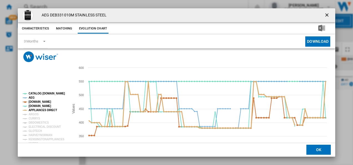
click at [39, 110] on tspan "APPLIANCES DIRECT" at bounding box center [43, 110] width 29 height 3
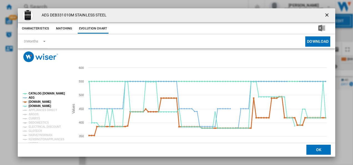
click at [39, 101] on tspan "[DOMAIN_NAME]" at bounding box center [40, 101] width 22 height 3
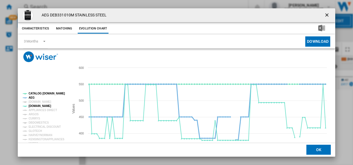
click at [31, 97] on tspan "AEG" at bounding box center [32, 97] width 6 height 3
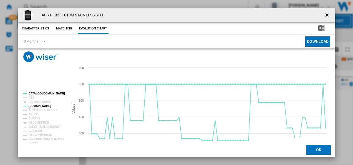
click at [38, 94] on tspan "CATALOG [DOMAIN_NAME]" at bounding box center [47, 93] width 36 height 3
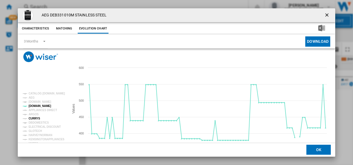
click at [36, 117] on tspan "CURRYS" at bounding box center [35, 118] width 12 height 3
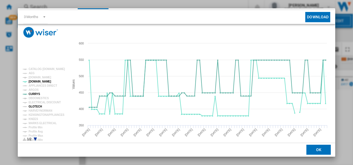
scroll to position [27, 0]
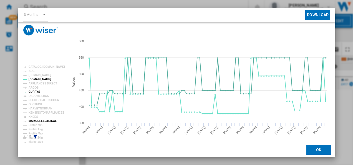
click at [38, 119] on tspan "MARKS ELECTRICAL" at bounding box center [43, 120] width 28 height 3
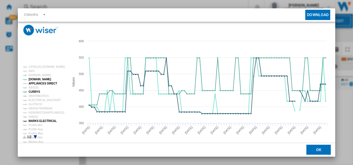
click at [49, 82] on tspan "APPLIANCES DIRECT" at bounding box center [43, 83] width 29 height 3
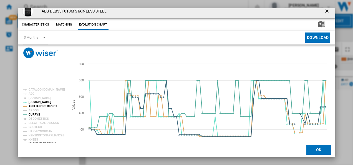
scroll to position [0, 0]
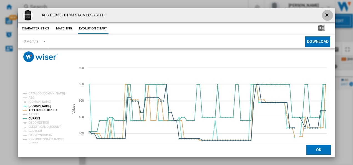
drag, startPoint x: 324, startPoint y: 14, endPoint x: 200, endPoint y: 3, distance: 124.3
click at [324, 14] on ng-md-icon "getI18NText('BUTTONS.CLOSE_DIALOG')" at bounding box center [327, 15] width 7 height 7
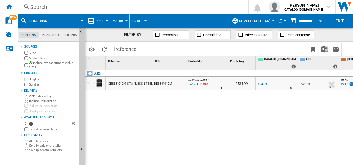
click at [162, 8] on div "Search" at bounding box center [132, 7] width 204 height 8
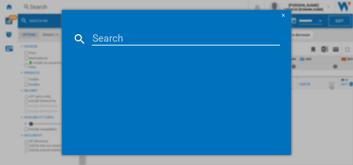
click at [113, 42] on input at bounding box center [186, 38] width 189 height 13
type input "BSX23101XM"
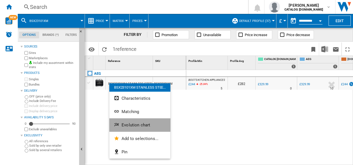
click at [126, 122] on span "Evolution chart" at bounding box center [136, 124] width 29 height 5
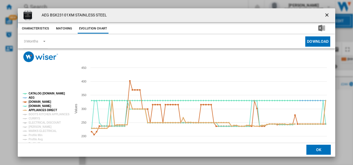
click at [42, 109] on tspan "APPLIANCES DIRECT" at bounding box center [43, 110] width 29 height 3
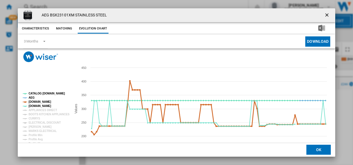
click at [41, 103] on tspan "[DOMAIN_NAME]" at bounding box center [40, 101] width 22 height 3
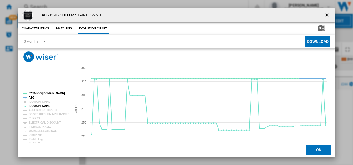
click at [31, 98] on tspan "AEG" at bounding box center [32, 97] width 6 height 3
click at [40, 92] on tspan "CATALOG [DOMAIN_NAME]" at bounding box center [47, 93] width 36 height 3
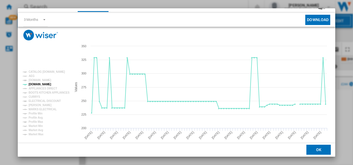
scroll to position [22, 0]
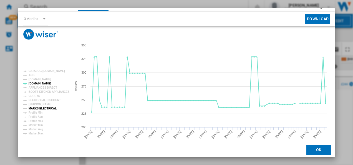
click at [38, 108] on tspan "MARKS ELECTRICAL" at bounding box center [43, 108] width 28 height 3
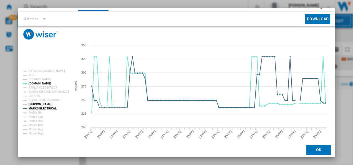
click at [37, 103] on tspan "[PERSON_NAME]" at bounding box center [40, 104] width 23 height 3
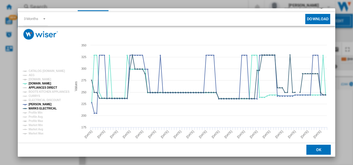
click at [44, 87] on tspan "APPLIANCES DIRECT" at bounding box center [43, 87] width 29 height 3
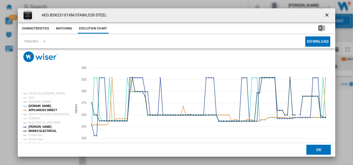
scroll to position [3, 0]
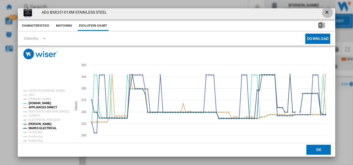
drag, startPoint x: 325, startPoint y: 14, endPoint x: 297, endPoint y: 11, distance: 28.2
click at [325, 14] on ng-md-icon "getI18NText('BUTTONS.CLOSE_DIALOG')" at bounding box center [327, 12] width 7 height 7
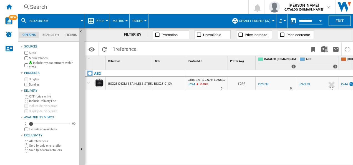
click at [188, 4] on div "Search" at bounding box center [132, 7] width 204 height 8
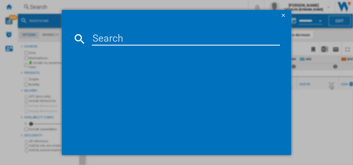
click at [124, 35] on input at bounding box center [186, 38] width 189 height 13
type input "DCS531160M"
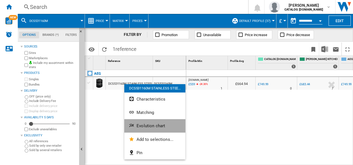
click at [138, 124] on span "Evolution chart" at bounding box center [151, 125] width 29 height 5
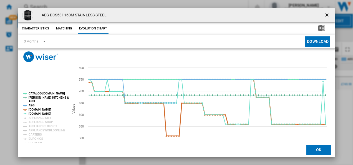
click at [39, 109] on tspan "[DOMAIN_NAME]" at bounding box center [40, 109] width 22 height 3
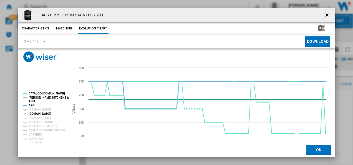
click at [32, 106] on tspan "AEG" at bounding box center [32, 105] width 6 height 3
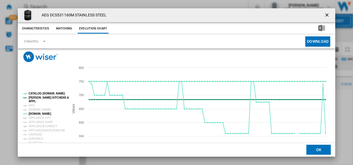
click at [36, 98] on tspan "[PERSON_NAME] KITCHENS &" at bounding box center [49, 97] width 40 height 3
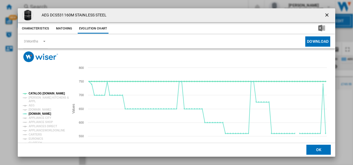
click at [39, 93] on tspan "CATALOG [DOMAIN_NAME]" at bounding box center [47, 93] width 36 height 3
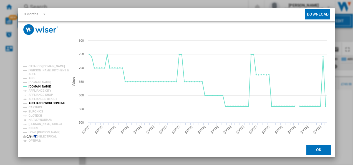
scroll to position [30, 0]
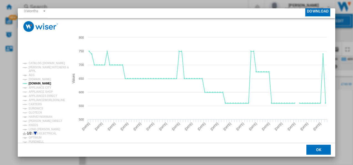
click at [35, 133] on icon "Product popup" at bounding box center [35, 133] width 3 height 3
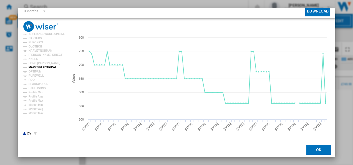
click at [39, 66] on tspan "MARKS ELECTRICAL" at bounding box center [43, 67] width 28 height 3
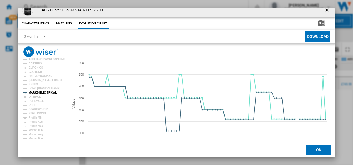
scroll to position [0, 0]
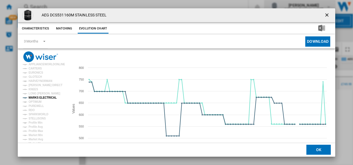
drag, startPoint x: 323, startPoint y: 14, endPoint x: 299, endPoint y: 11, distance: 24.3
click at [324, 14] on ng-md-icon "getI18NText('BUTTONS.CLOSE_DIALOG')" at bounding box center [327, 15] width 7 height 7
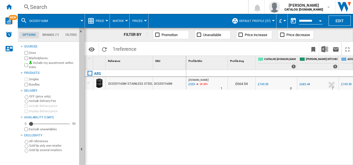
click at [213, 6] on div "Search" at bounding box center [132, 7] width 204 height 8
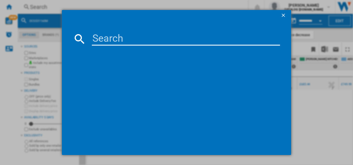
click at [135, 38] on input at bounding box center [186, 38] width 189 height 13
type input "BPX535061M"
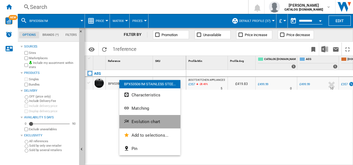
click at [129, 117] on button "Evolution chart" at bounding box center [149, 121] width 61 height 13
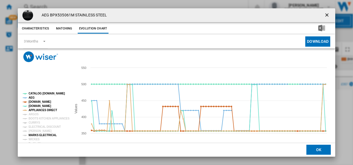
click at [39, 136] on tspan "MARKS ELECTRICAL" at bounding box center [43, 135] width 28 height 3
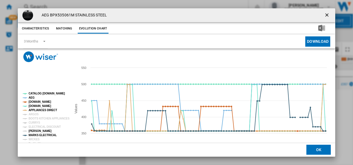
click at [38, 131] on tspan "[PERSON_NAME]" at bounding box center [40, 130] width 23 height 3
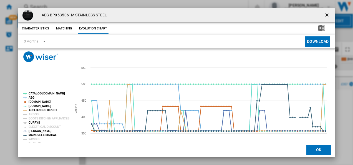
click at [35, 123] on tspan "CURRYS" at bounding box center [35, 122] width 12 height 3
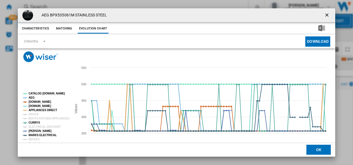
click at [44, 110] on tspan "APPLIANCES DIRECT" at bounding box center [43, 110] width 29 height 3
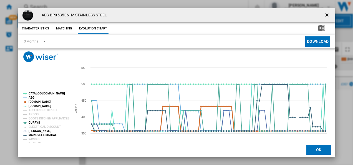
click at [42, 102] on tspan "[DOMAIN_NAME]" at bounding box center [40, 101] width 22 height 3
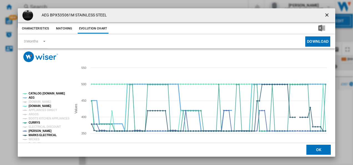
click at [32, 97] on tspan "AEG" at bounding box center [32, 97] width 6 height 3
click at [42, 94] on tspan "CATALOG [DOMAIN_NAME]" at bounding box center [47, 93] width 36 height 3
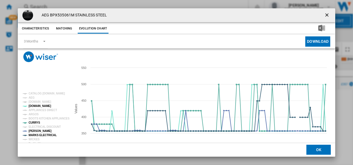
click at [325, 13] on ng-md-icon "getI18NText('BUTTONS.CLOSE_DIALOG')" at bounding box center [327, 15] width 7 height 7
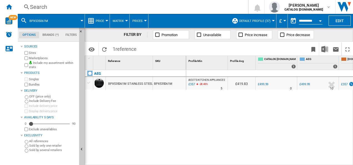
click at [127, 8] on div "Search" at bounding box center [132, 7] width 204 height 8
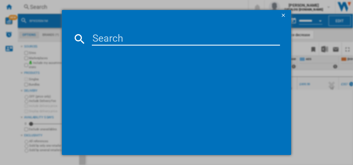
click at [107, 41] on input at bounding box center [186, 38] width 189 height 13
type input "BPX535061M"
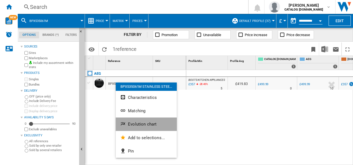
click at [133, 123] on span "Evolution chart" at bounding box center [142, 124] width 29 height 5
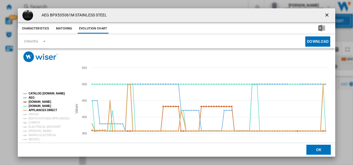
click at [46, 112] on tspan "APPLIANCES DIRECT" at bounding box center [43, 110] width 29 height 3
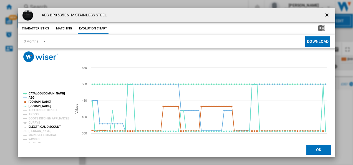
scroll to position [30, 0]
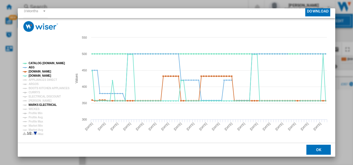
click at [50, 106] on tspan "MARKS ELECTRICAL" at bounding box center [43, 104] width 28 height 3
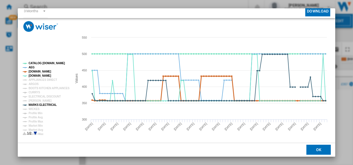
click at [44, 72] on tspan "[DOMAIN_NAME]" at bounding box center [40, 71] width 22 height 3
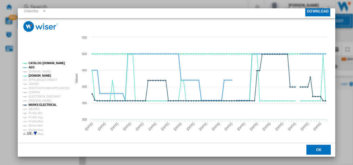
click at [31, 67] on tspan "AEG" at bounding box center [32, 67] width 6 height 3
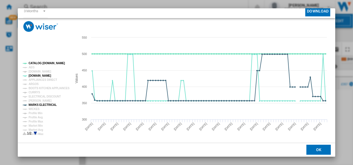
click at [41, 63] on tspan "CATALOG [DOMAIN_NAME]" at bounding box center [47, 63] width 36 height 3
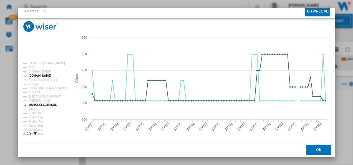
scroll to position [0, 0]
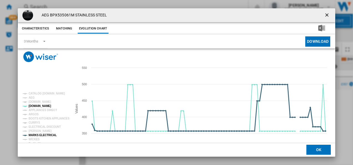
click at [41, 135] on tspan "MARKS ELECTRICAL" at bounding box center [43, 135] width 28 height 3
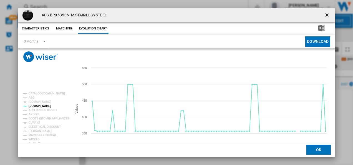
click at [40, 135] on tspan "MARKS ELECTRICAL" at bounding box center [43, 135] width 28 height 3
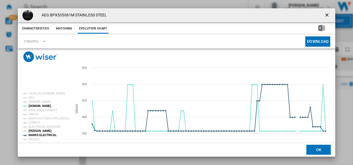
click at [38, 131] on tspan "[PERSON_NAME]" at bounding box center [40, 130] width 23 height 3
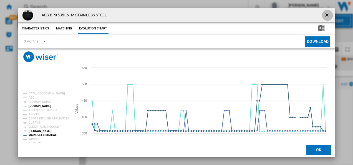
click at [324, 14] on ng-md-icon "getI18NText('BUTTONS.CLOSE_DIALOG')" at bounding box center [327, 15] width 7 height 7
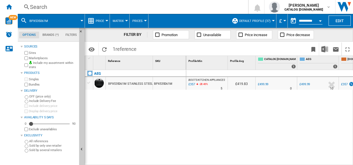
click at [166, 6] on div "Search" at bounding box center [132, 7] width 204 height 8
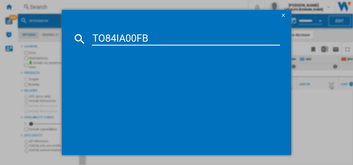
click at [134, 36] on input "TO84IA00FB" at bounding box center [186, 38] width 189 height 13
type input "TO84IA00FB"
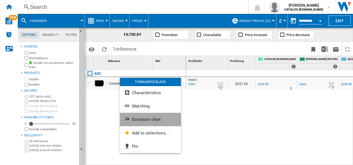
click at [132, 119] on span "Evolution chart" at bounding box center [146, 119] width 29 height 5
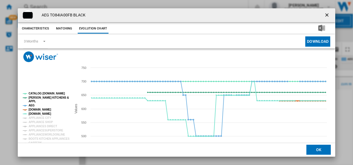
click at [37, 109] on tspan "[DOMAIN_NAME]" at bounding box center [40, 109] width 22 height 3
drag, startPoint x: 32, startPoint y: 106, endPoint x: 37, endPoint y: 93, distance: 13.8
click at [37, 93] on g "CATALOG [DOMAIN_NAME] [PERSON_NAME] KITCHENS & APPL AEG [DOMAIN_NAME] [DOMAIN_N…" at bounding box center [46, 149] width 47 height 115
click at [36, 98] on tspan "[PERSON_NAME] KITCHENS &" at bounding box center [49, 97] width 40 height 3
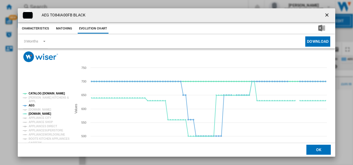
click at [36, 94] on tspan "CATALOG [DOMAIN_NAME]" at bounding box center [47, 93] width 36 height 3
drag, startPoint x: 32, startPoint y: 103, endPoint x: 52, endPoint y: 126, distance: 30.3
click at [52, 126] on g "CATALOG [DOMAIN_NAME] [PERSON_NAME] KITCHENS & APPL AEG [DOMAIN_NAME] [DOMAIN_N…" at bounding box center [46, 149] width 47 height 115
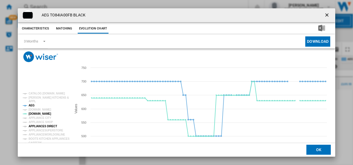
scroll to position [30, 0]
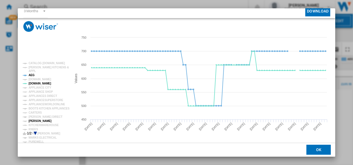
click at [39, 120] on tspan "[PERSON_NAME]" at bounding box center [40, 120] width 23 height 3
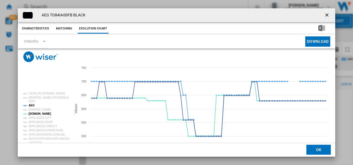
scroll to position [3, 0]
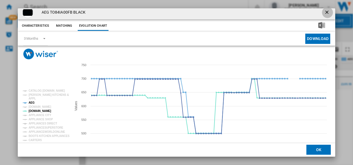
click at [326, 12] on ng-md-icon "getI18NText('BUTTONS.CLOSE_DIALOG')" at bounding box center [327, 12] width 7 height 7
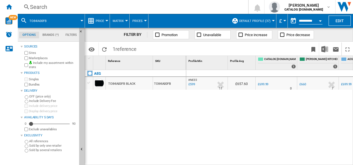
click at [153, 7] on div "Search" at bounding box center [132, 7] width 204 height 8
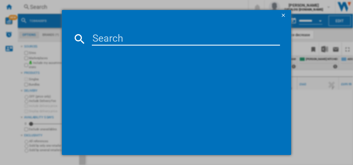
click at [130, 43] on input at bounding box center [186, 38] width 189 height 13
type input "TC8NK7B"
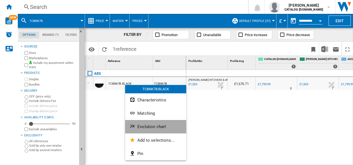
click at [139, 124] on span "Evolution chart" at bounding box center [151, 126] width 29 height 5
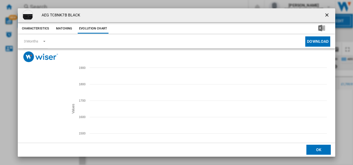
click at [45, 113] on tspan "APPLIANCE CITY" at bounding box center [40, 113] width 23 height 3
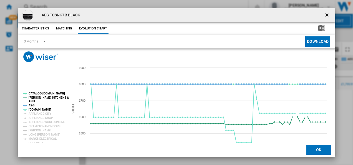
click at [31, 106] on tspan "AEG" at bounding box center [32, 105] width 6 height 3
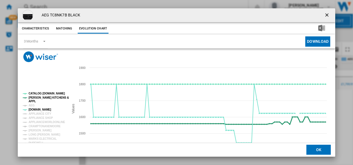
click at [35, 98] on tspan "[PERSON_NAME] KITCHENS &" at bounding box center [49, 97] width 40 height 3
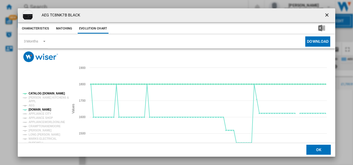
click at [41, 94] on tspan "CATALOG [DOMAIN_NAME]" at bounding box center [47, 93] width 36 height 3
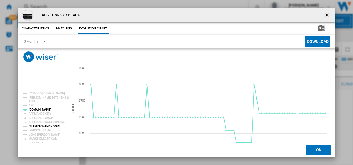
click at [42, 128] on tspan "CRAMPTONANDMOORE" at bounding box center [45, 126] width 32 height 3
click at [39, 130] on tspan "[PERSON_NAME]" at bounding box center [40, 130] width 23 height 3
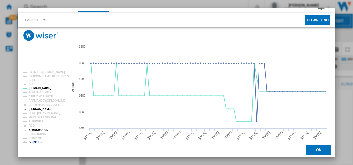
scroll to position [22, 0]
